Goal: Task Accomplishment & Management: Manage account settings

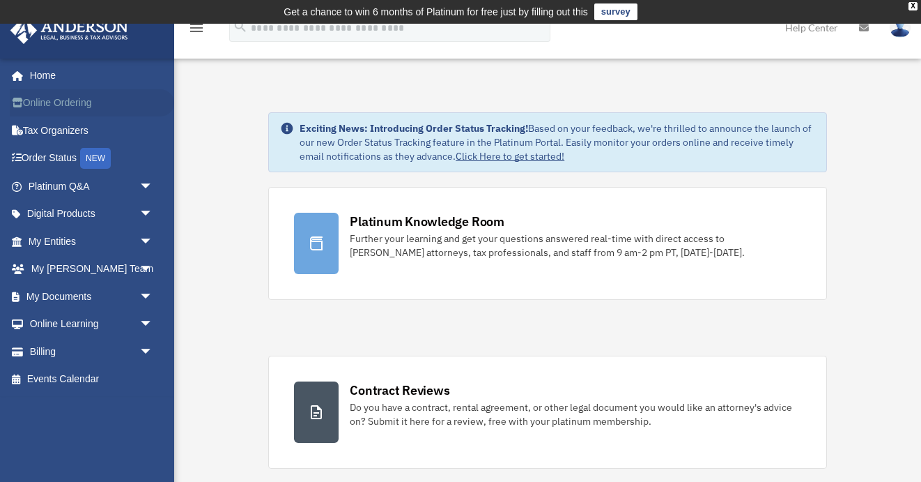
click at [61, 109] on link "Online Ordering" at bounding box center [92, 103] width 164 height 28
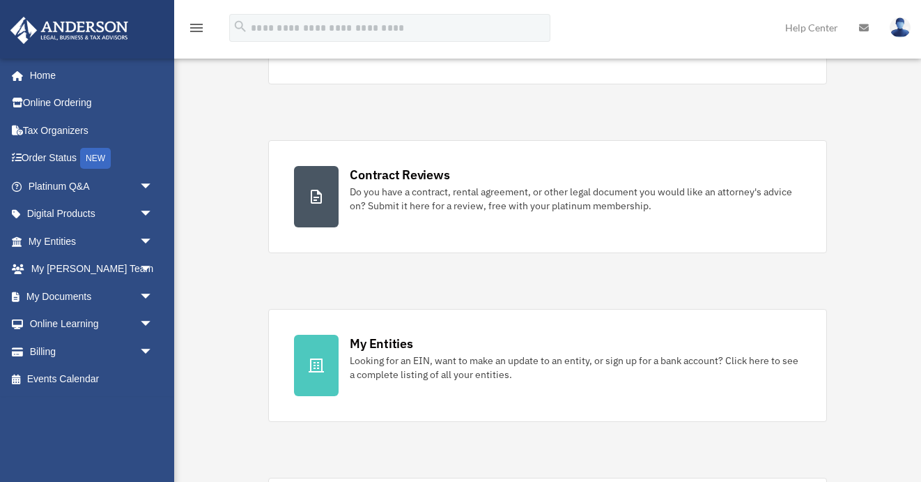
scroll to position [286, 0]
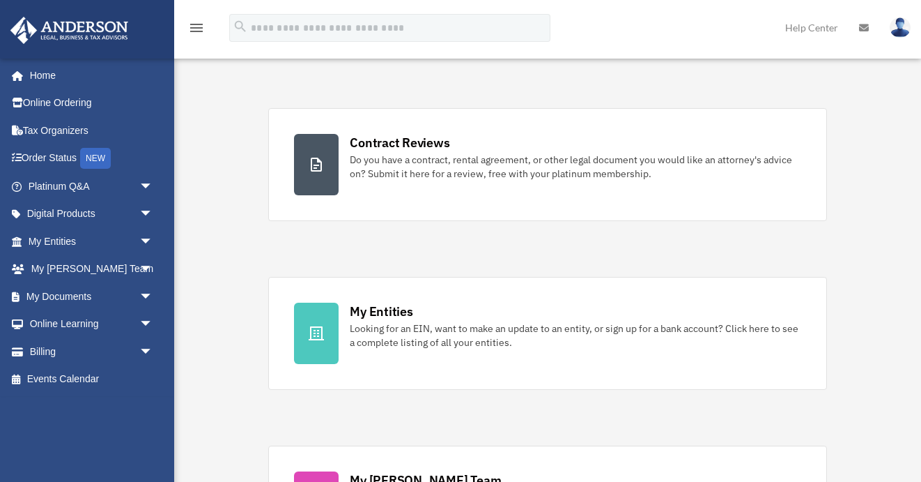
scroll to position [546, 0]
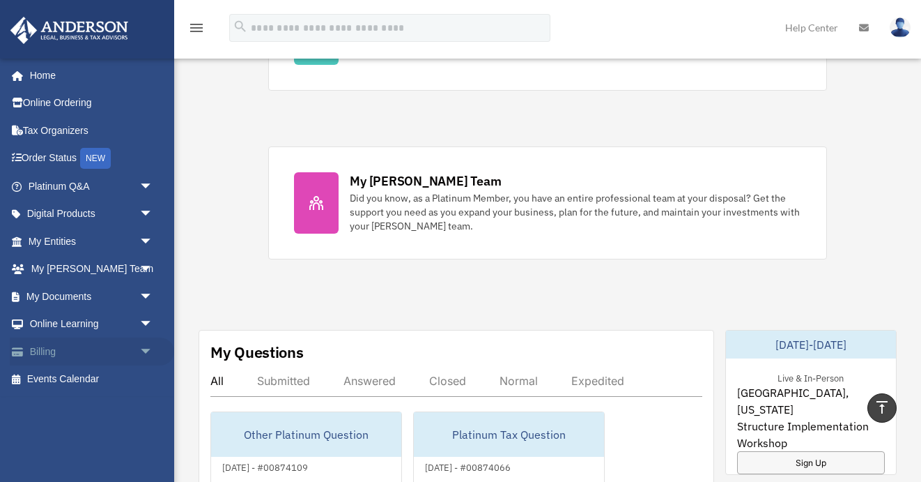
click at [92, 358] on link "Billing arrow_drop_down" at bounding box center [92, 351] width 164 height 28
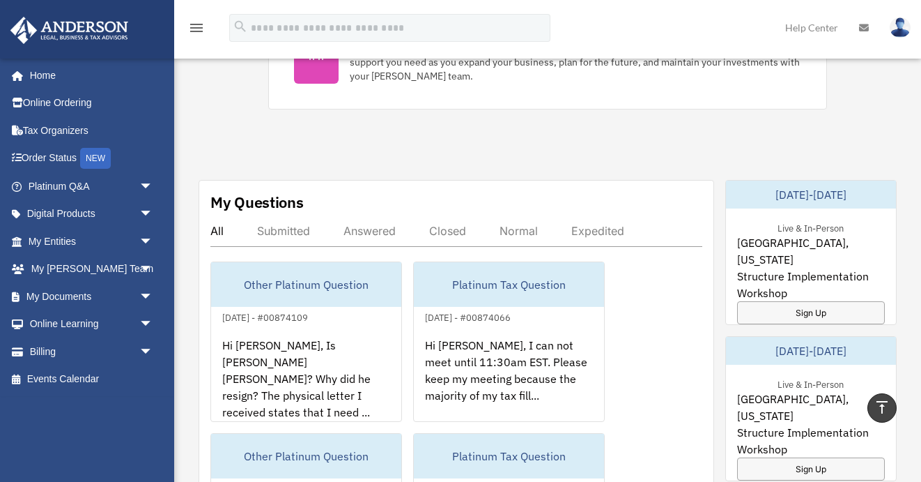
scroll to position [778, 0]
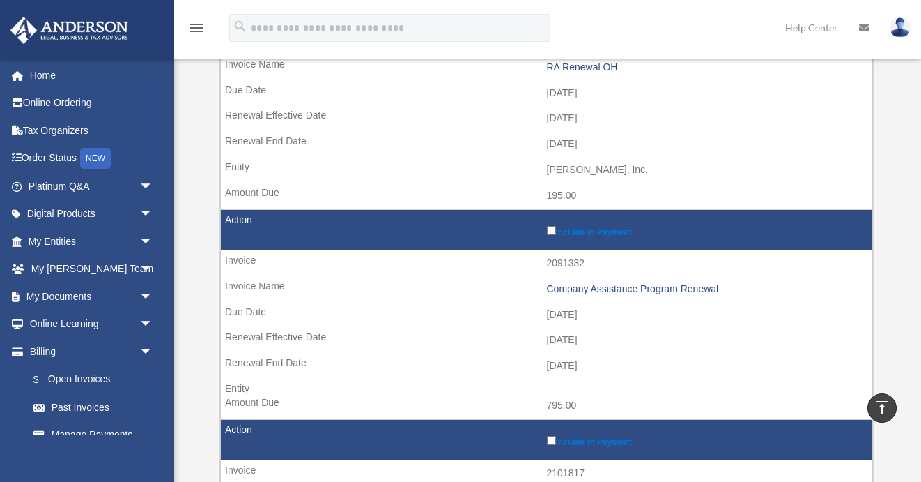
scroll to position [282, 0]
